Goal: Complete application form

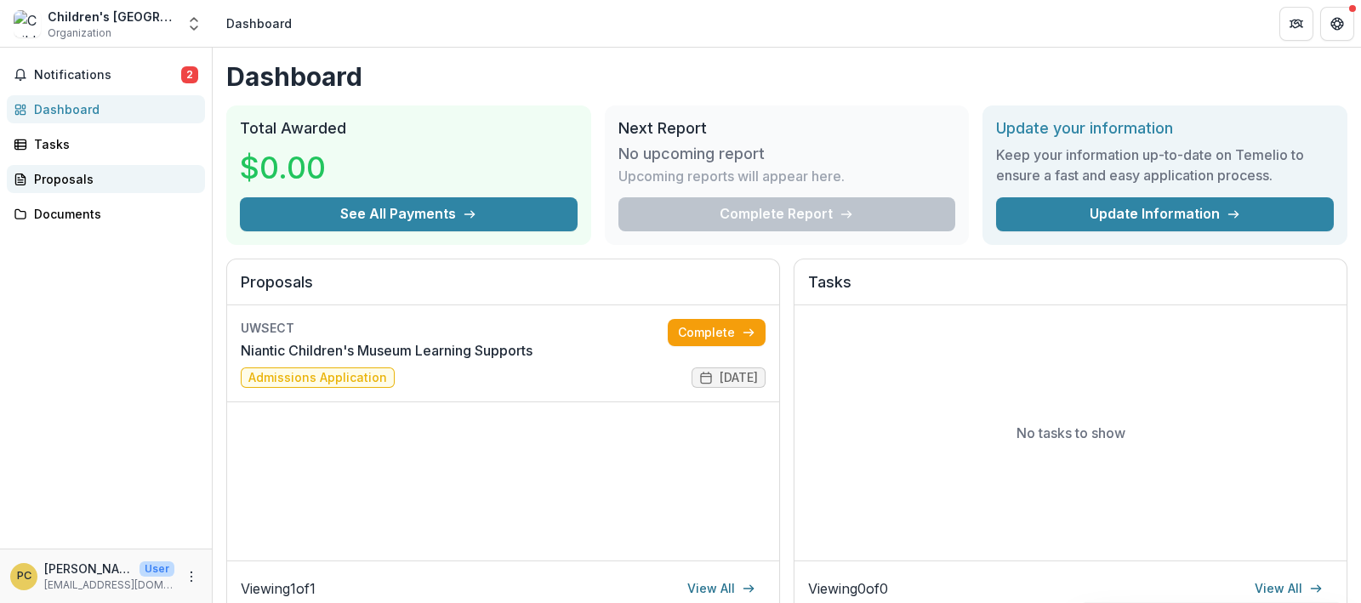
click at [53, 182] on div "Proposals" at bounding box center [112, 179] width 157 height 18
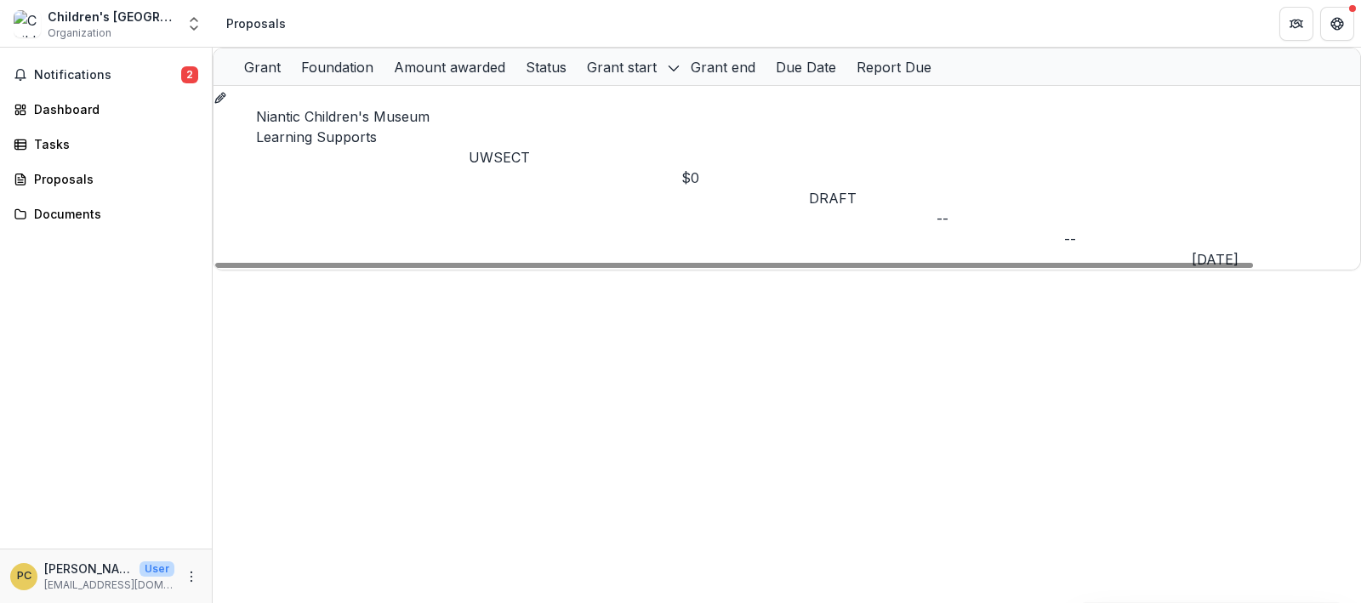
click at [407, 118] on link "Niantic Children's Museum Learning Supports" at bounding box center [342, 126] width 173 height 37
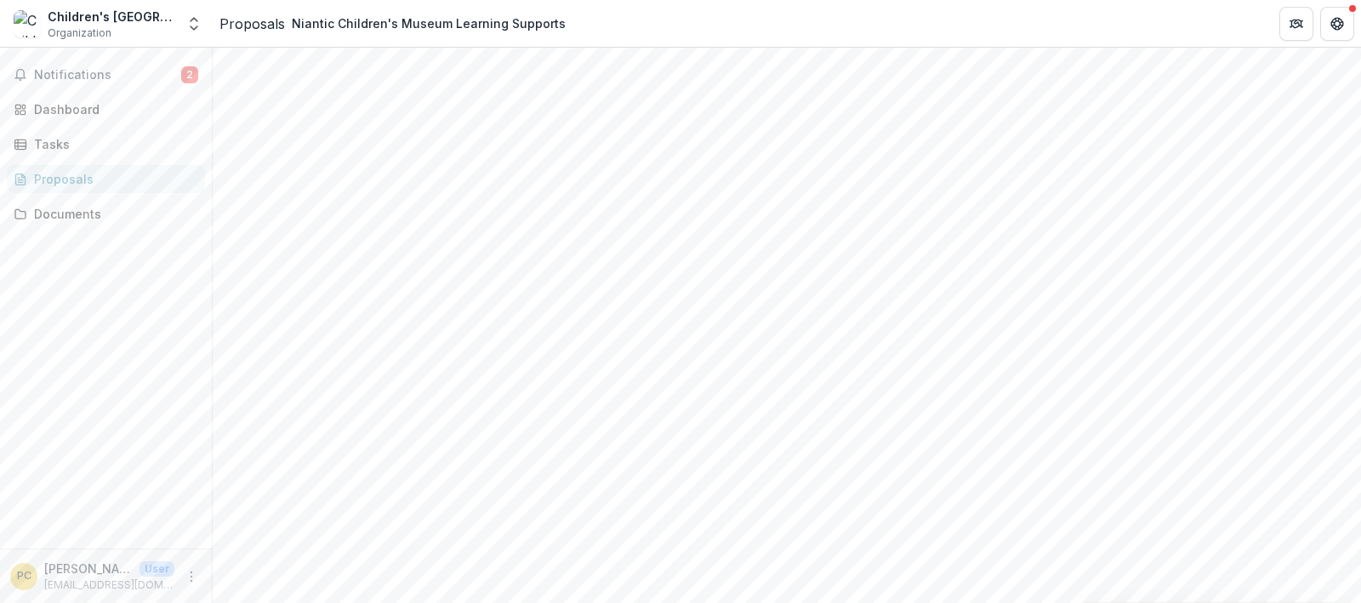
scroll to position [177, 0]
click at [81, 184] on div "Proposals" at bounding box center [112, 179] width 157 height 18
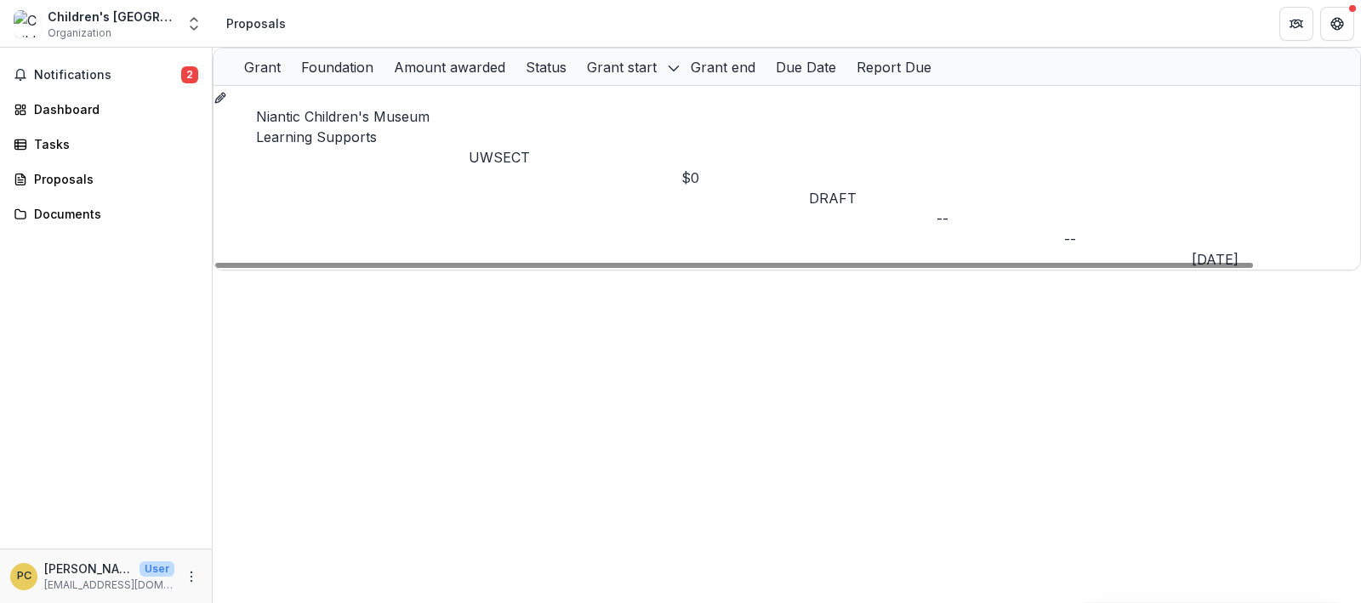
click at [371, 117] on link "Niantic Children's Museum Learning Supports" at bounding box center [342, 126] width 173 height 37
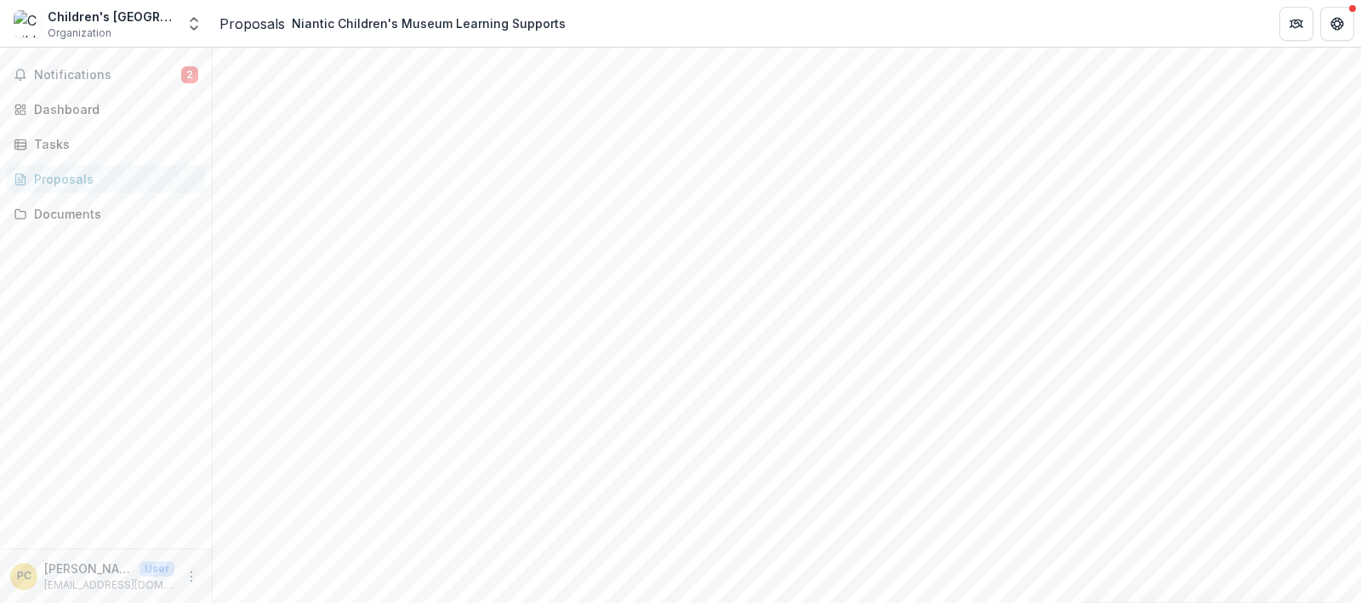
scroll to position [319, 0]
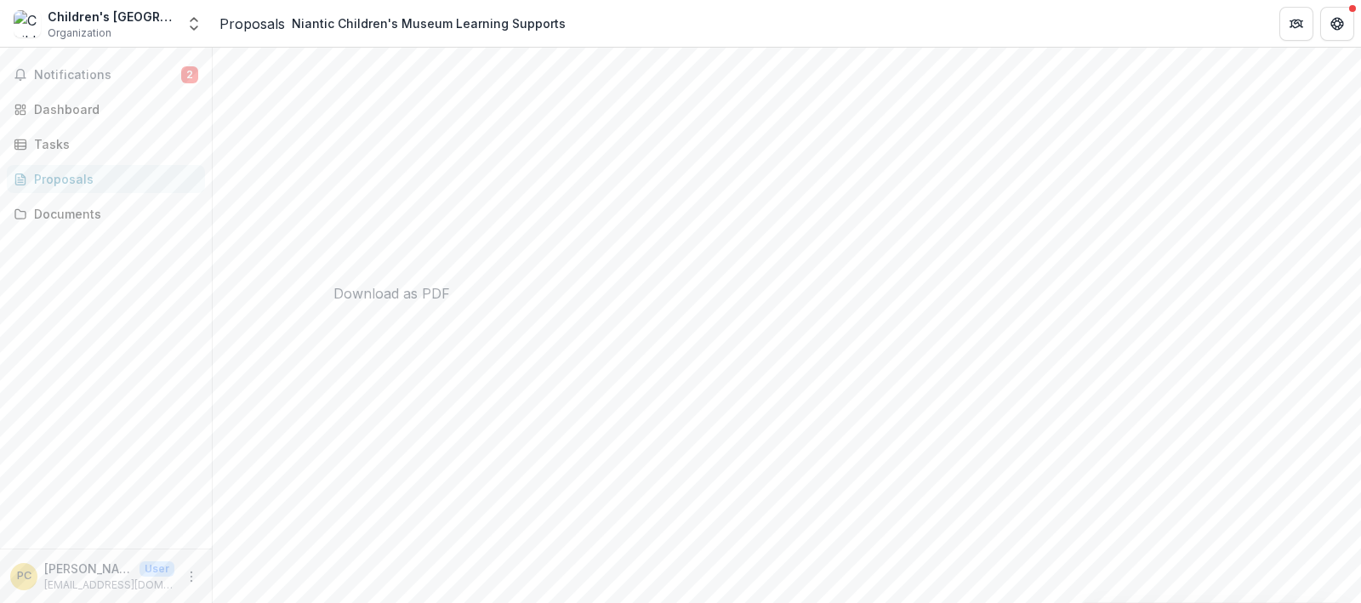
click at [94, 577] on p "[EMAIL_ADDRESS][DOMAIN_NAME]" at bounding box center [109, 584] width 130 height 15
click at [104, 567] on p "[PERSON_NAME]" at bounding box center [88, 569] width 88 height 18
click at [185, 579] on icon "More" at bounding box center [192, 577] width 14 height 14
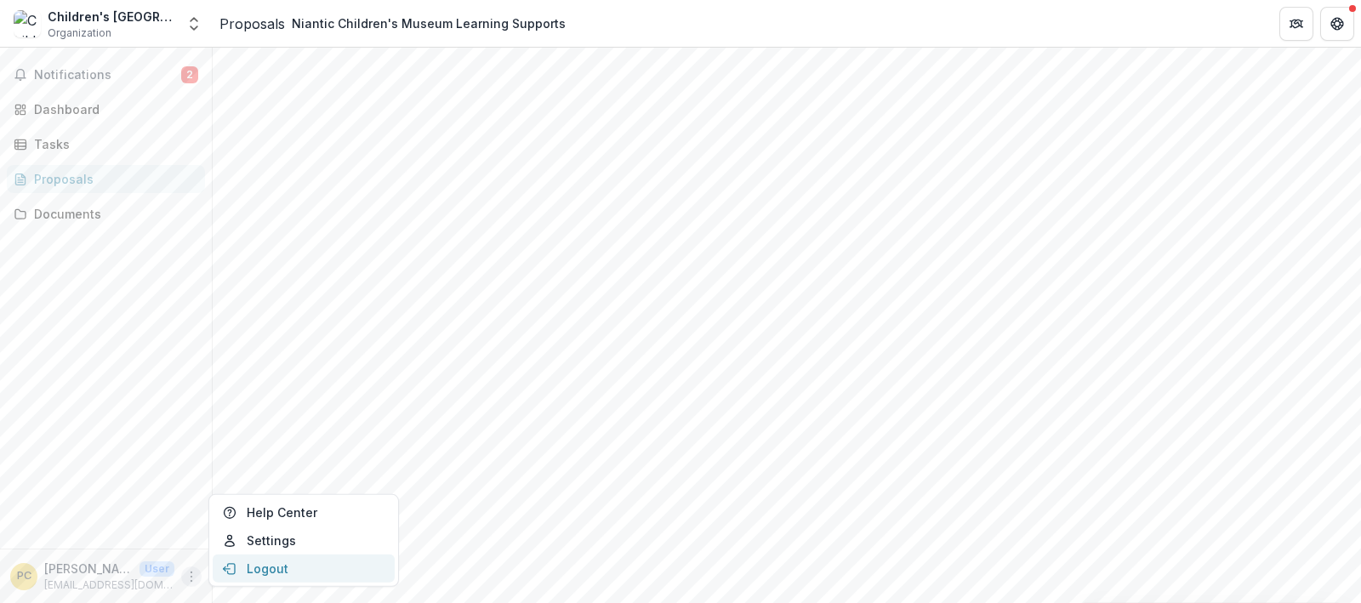
click at [276, 576] on button "Logout" at bounding box center [304, 568] width 182 height 28
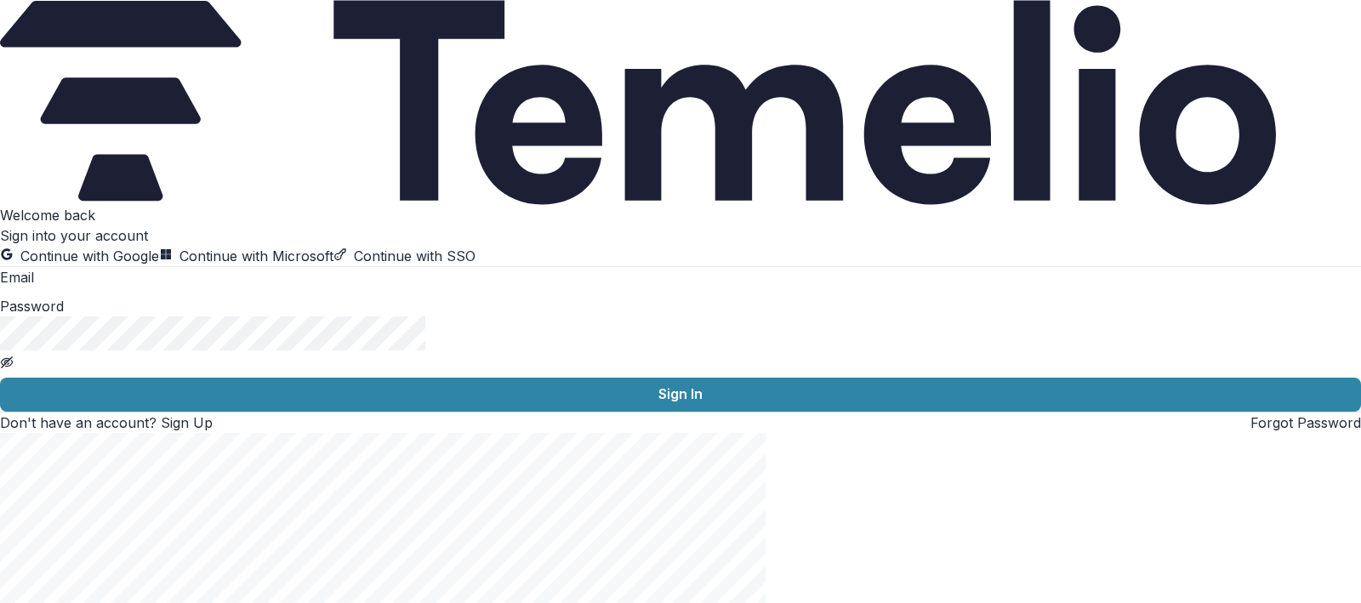
click at [344, 289] on div "Email" at bounding box center [680, 278] width 1361 height 22
click at [170, 289] on input at bounding box center [102, 279] width 136 height 20
type input "**********"
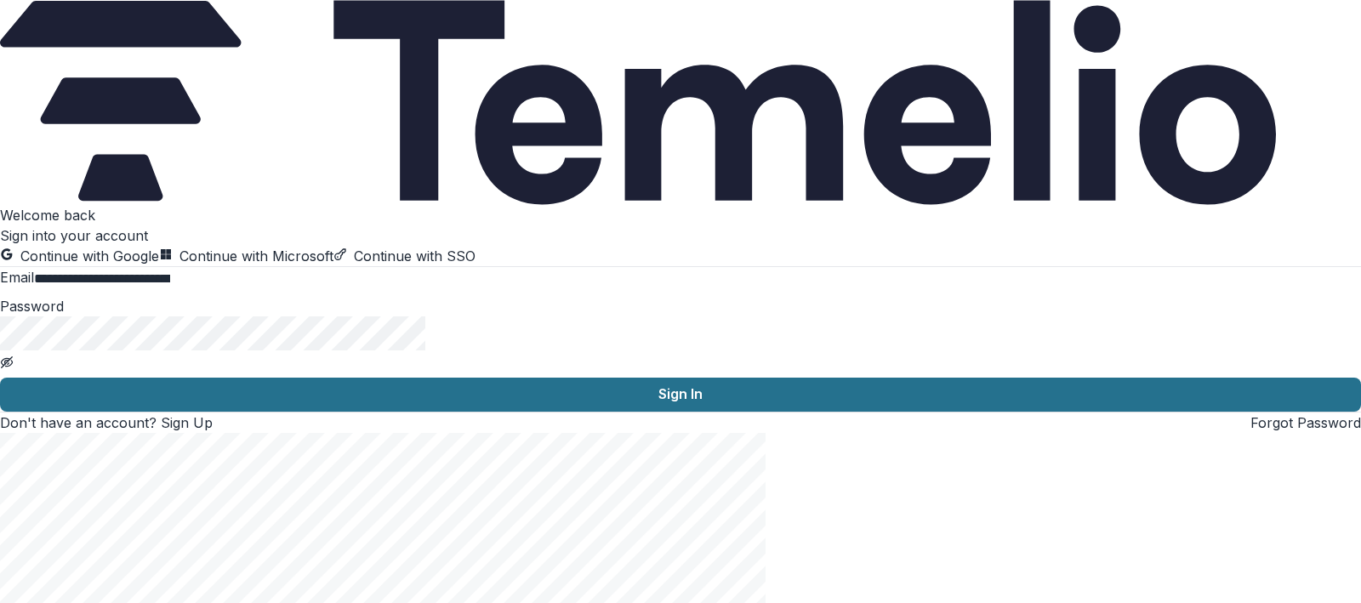
click at [333, 412] on button "Sign In" at bounding box center [680, 395] width 1361 height 34
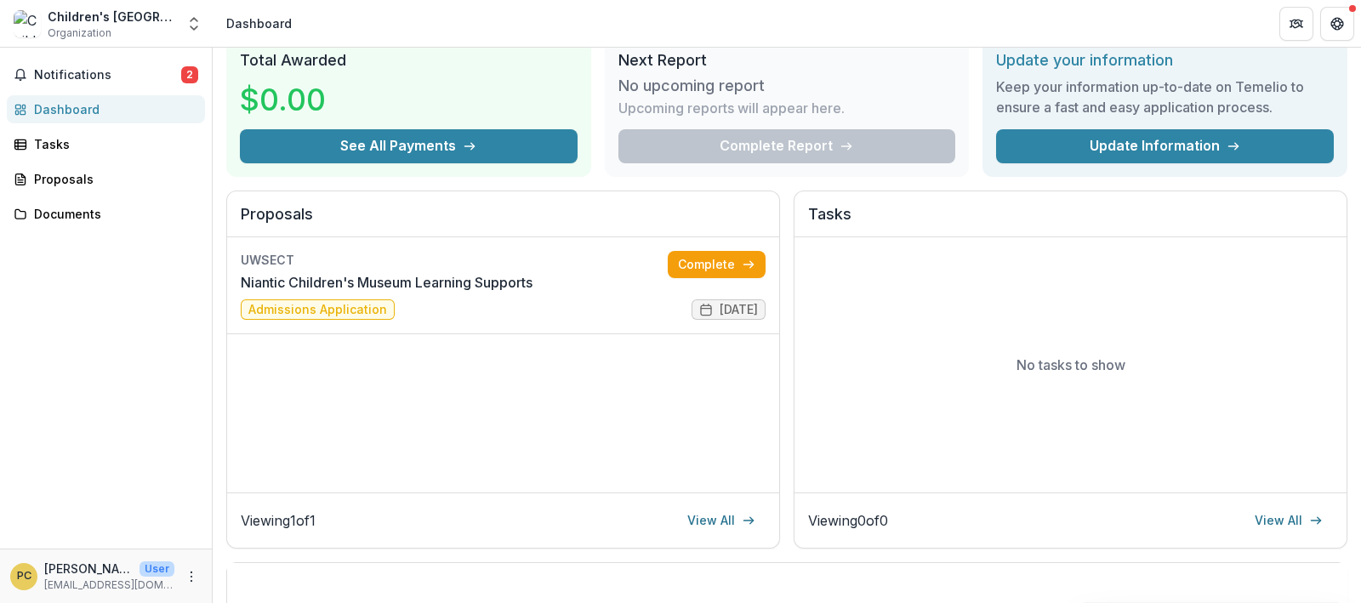
scroll to position [71, 0]
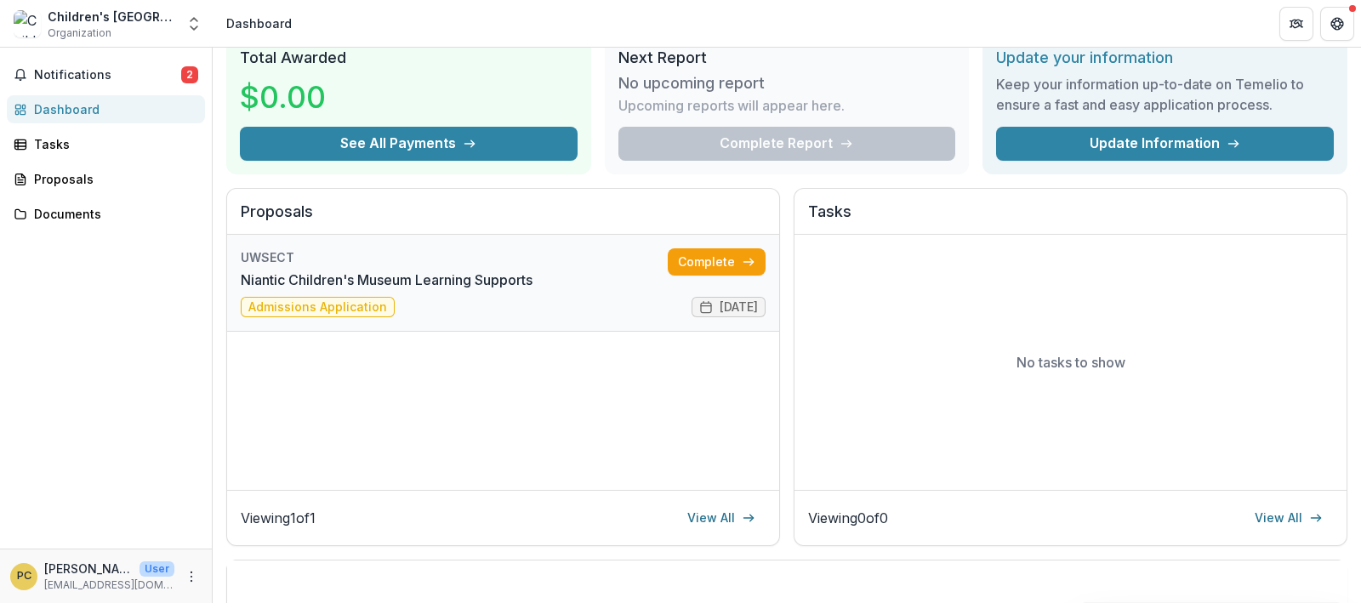
click at [302, 290] on link "Niantic Children's Museum Learning Supports" at bounding box center [387, 280] width 292 height 20
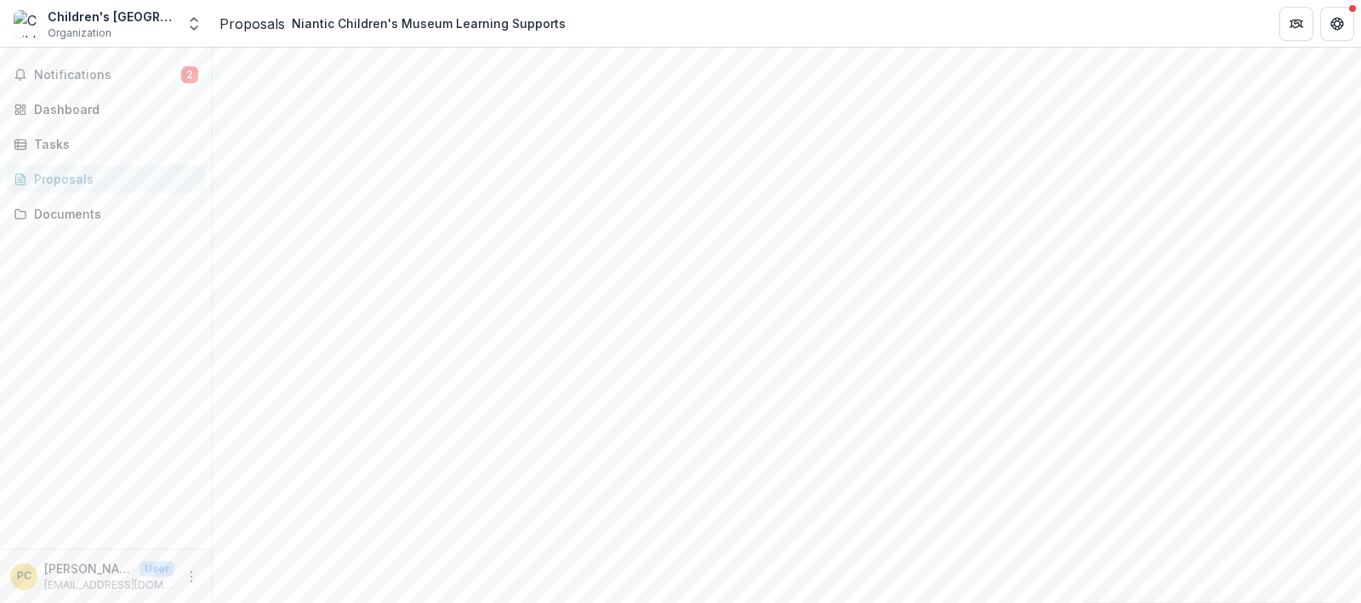
scroll to position [512, 0]
type input "**********"
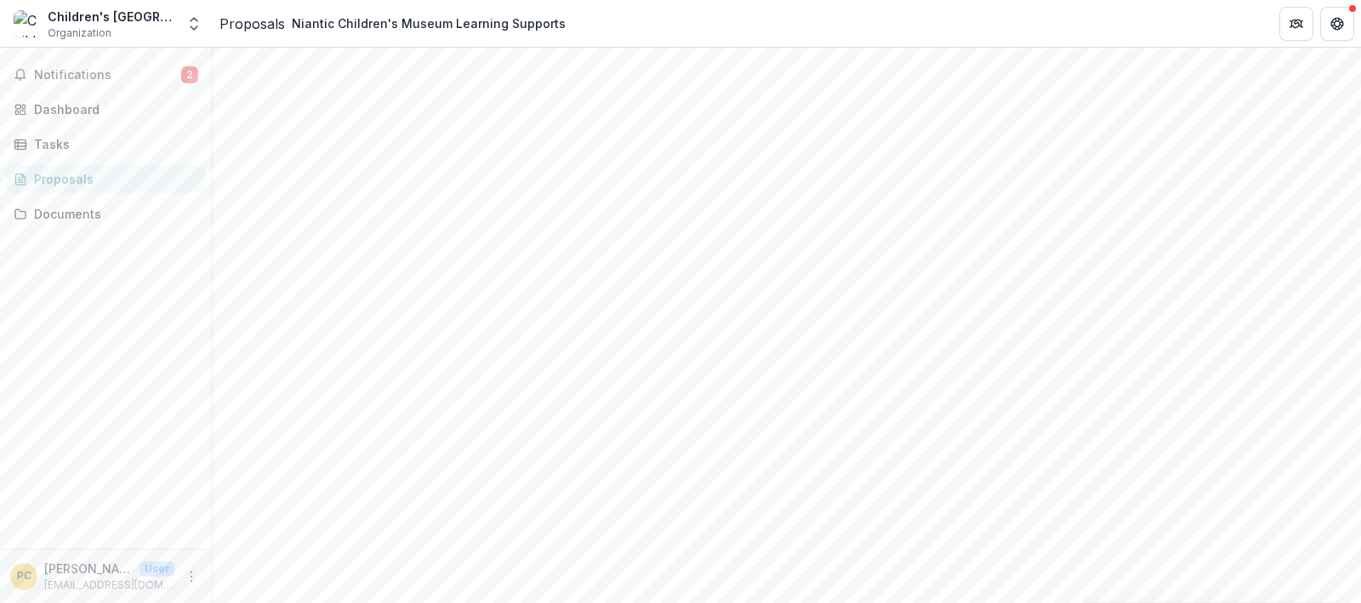
drag, startPoint x: 879, startPoint y: 325, endPoint x: 974, endPoint y: 567, distance: 260.1
paste textarea "**********"
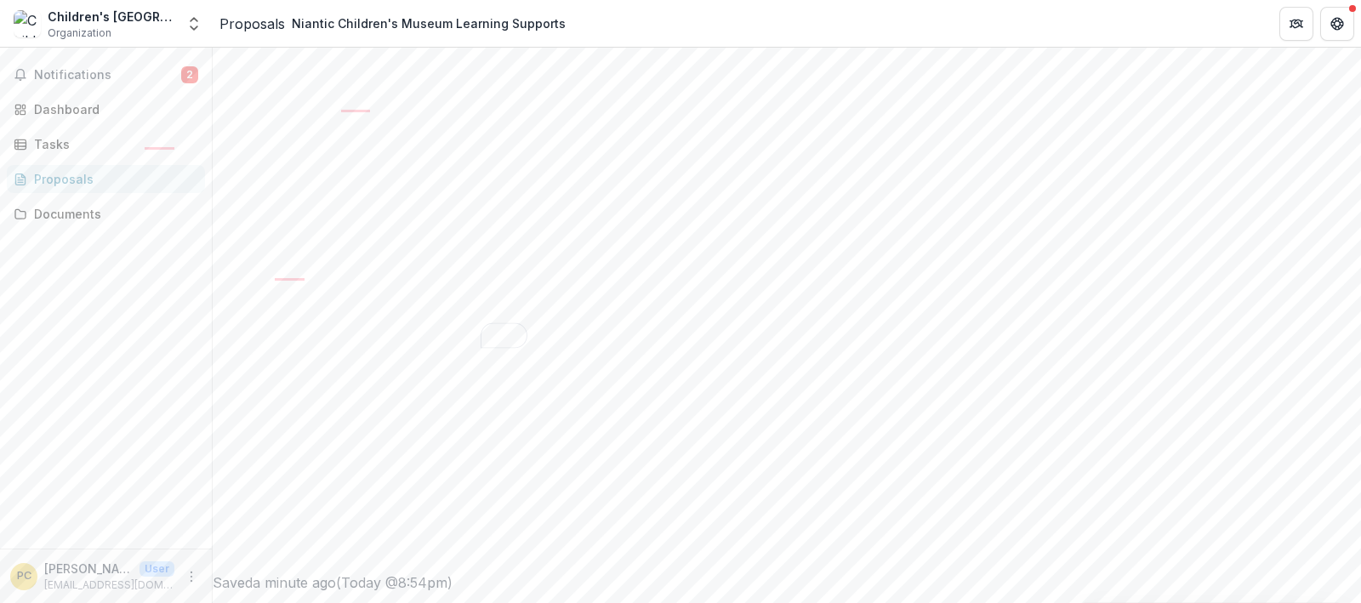
drag, startPoint x: 355, startPoint y: 246, endPoint x: 475, endPoint y: 344, distance: 155.3
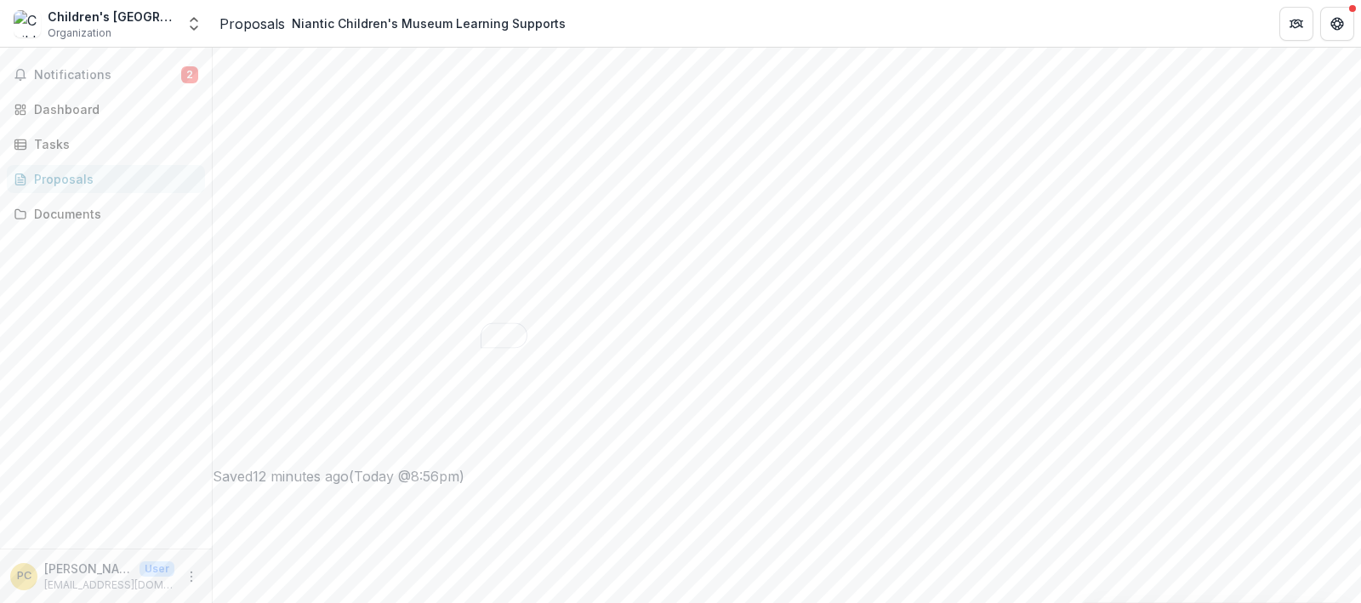
paste textarea "**********"
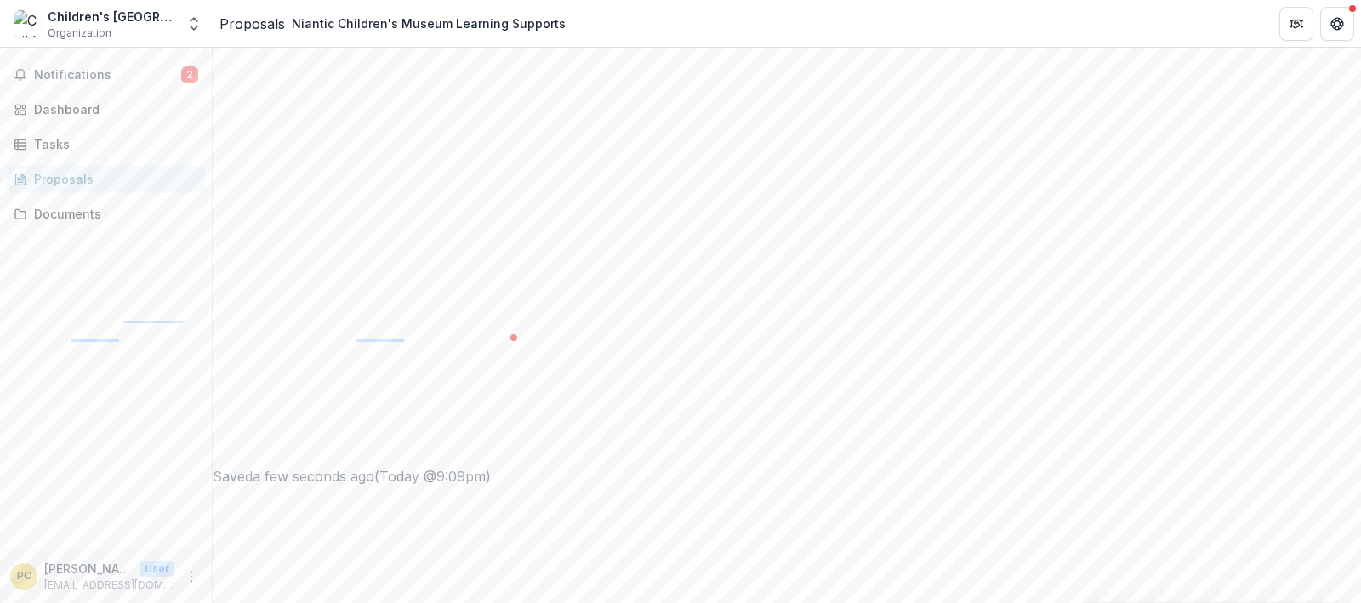
scroll to position [83, 0]
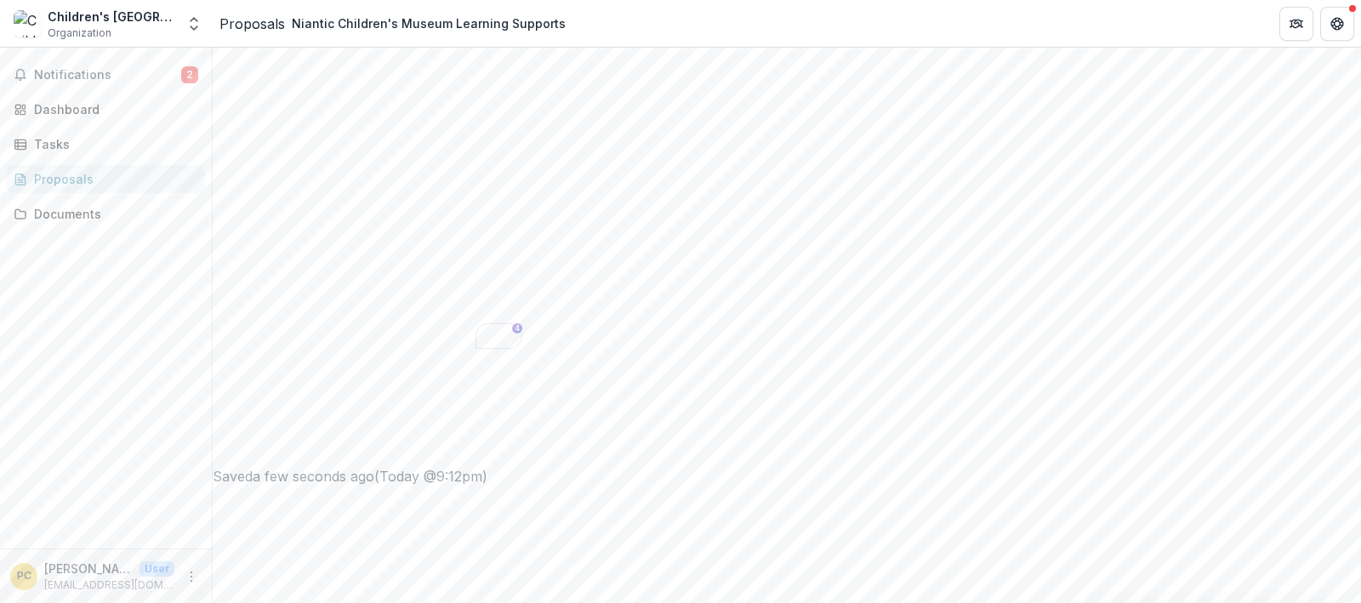
scroll to position [583, 0]
drag, startPoint x: 503, startPoint y: 246, endPoint x: 606, endPoint y: 329, distance: 133.1
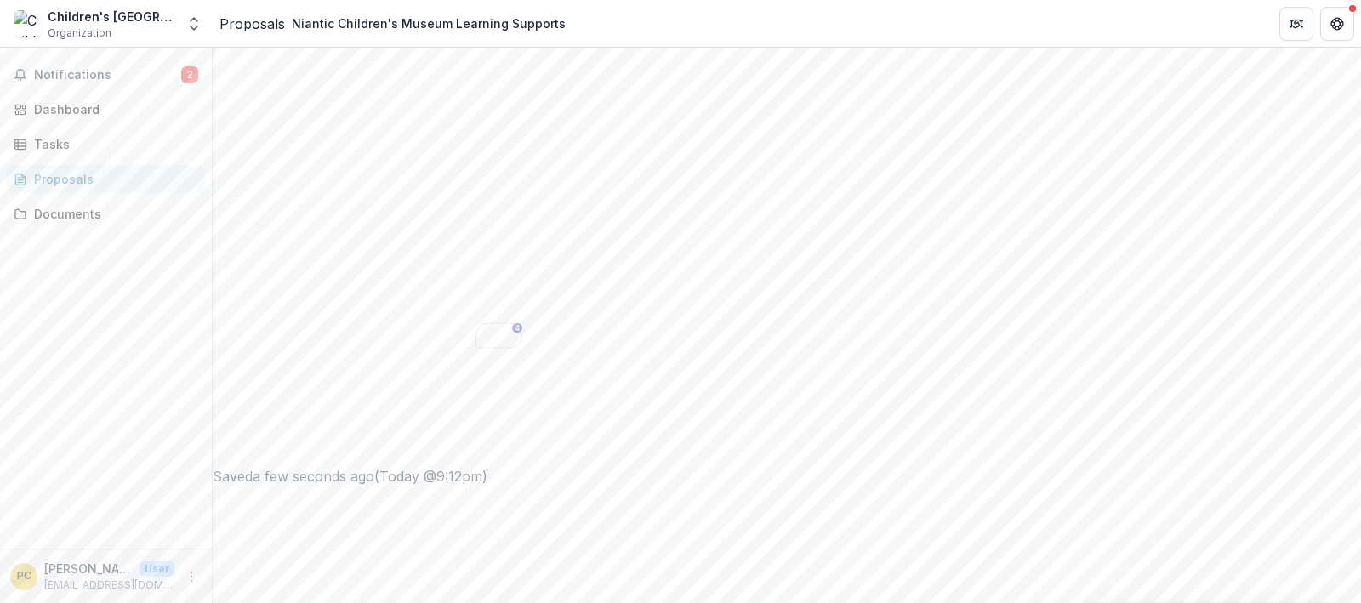
scroll to position [296, 0]
type textarea "**********"
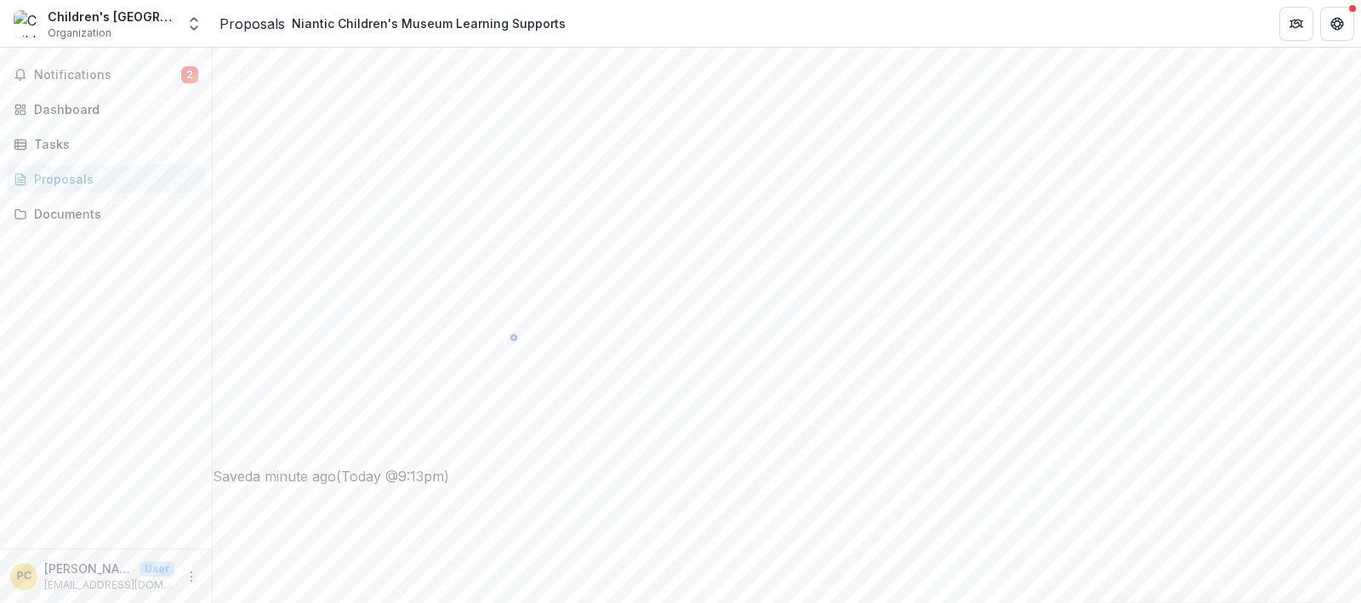
click at [128, 568] on p "[PERSON_NAME]" at bounding box center [88, 569] width 88 height 18
click at [187, 570] on icon "More" at bounding box center [192, 577] width 14 height 14
click at [261, 574] on button "Logout" at bounding box center [304, 568] width 182 height 28
